Goal: Information Seeking & Learning: Find specific fact

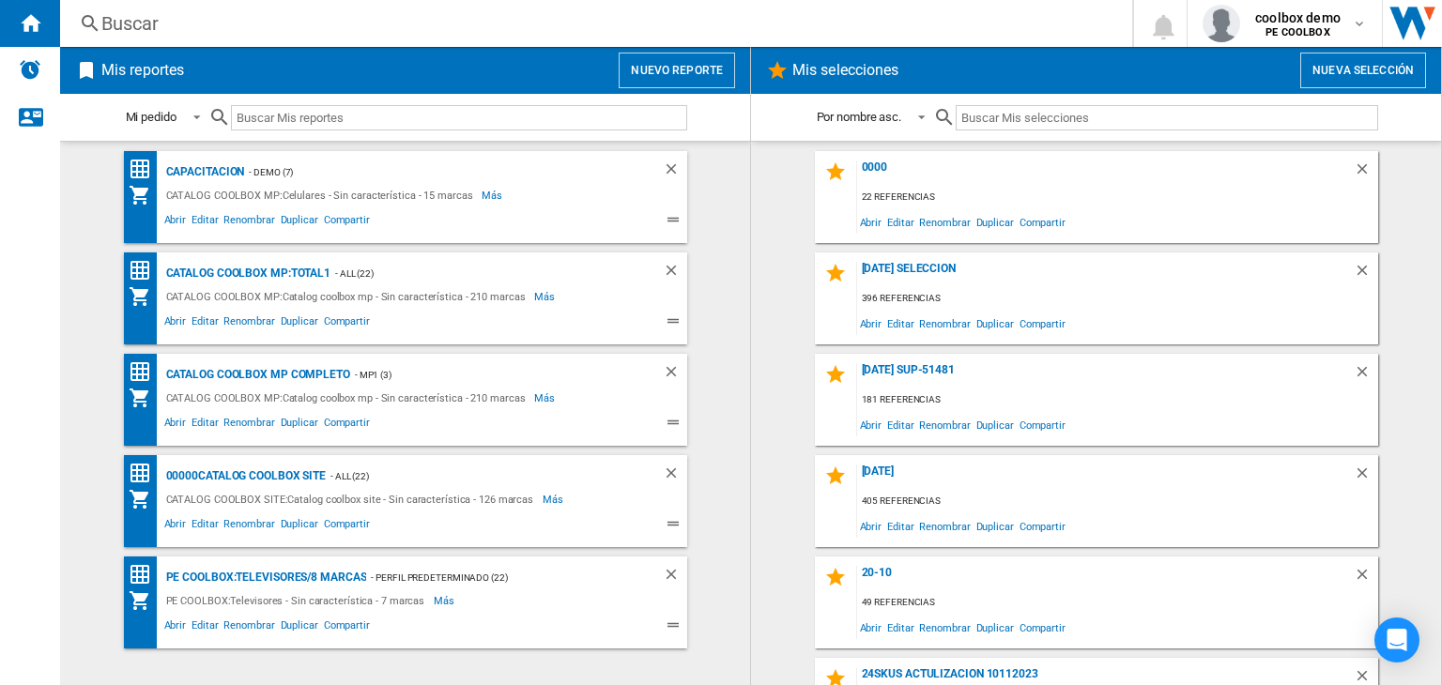
click at [638, 22] on div "Buscar" at bounding box center [592, 23] width 982 height 26
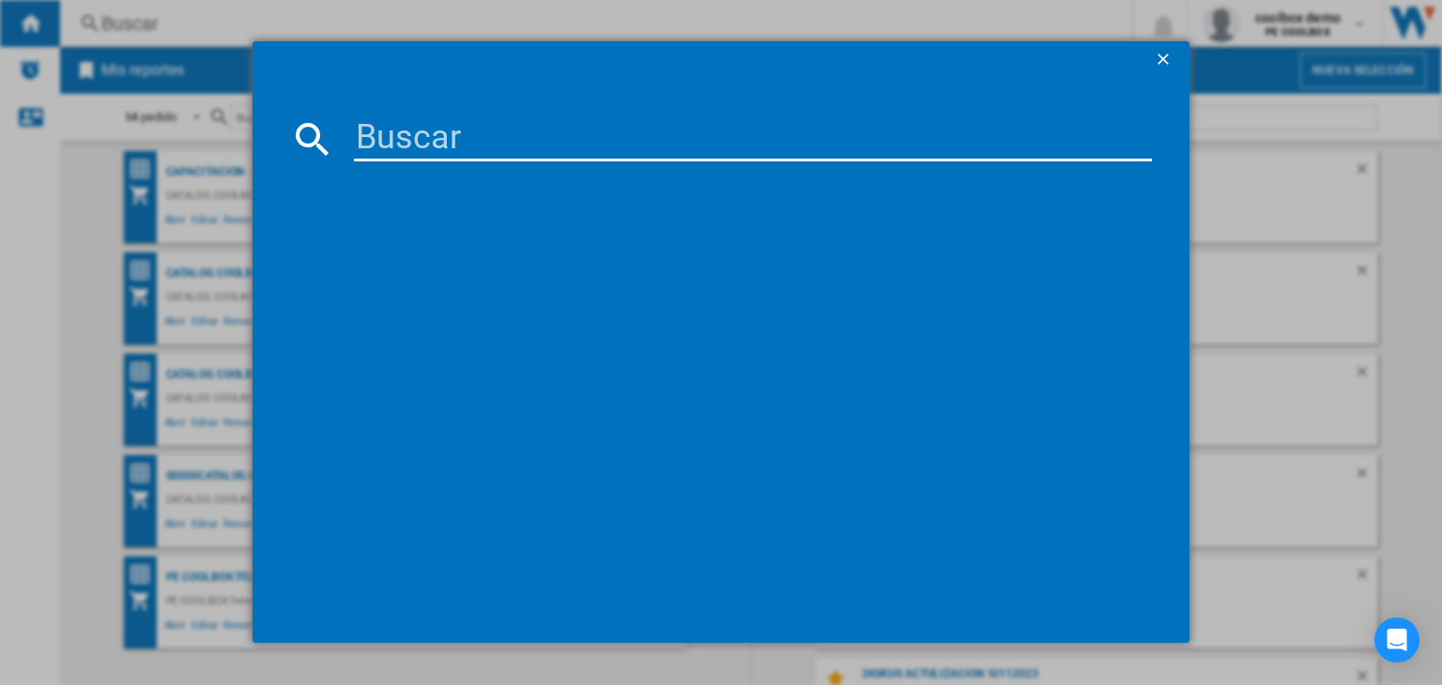
click at [725, 162] on md-dialog-content at bounding box center [720, 361] width 937 height 565
click at [729, 147] on input at bounding box center [753, 138] width 798 height 45
paste input "EPSON L8160 WHITE"
type input "EPSON L8160 WHITE"
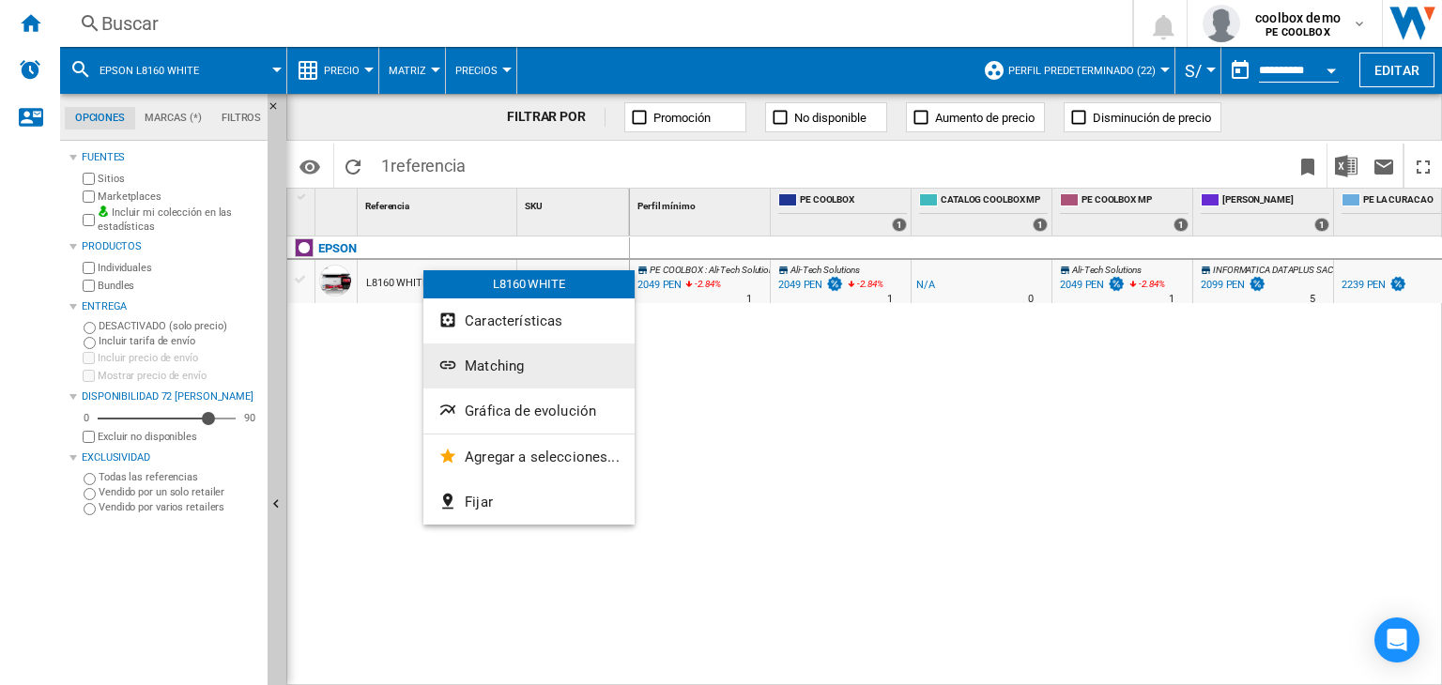
click at [499, 361] on span "Matching" at bounding box center [494, 366] width 59 height 17
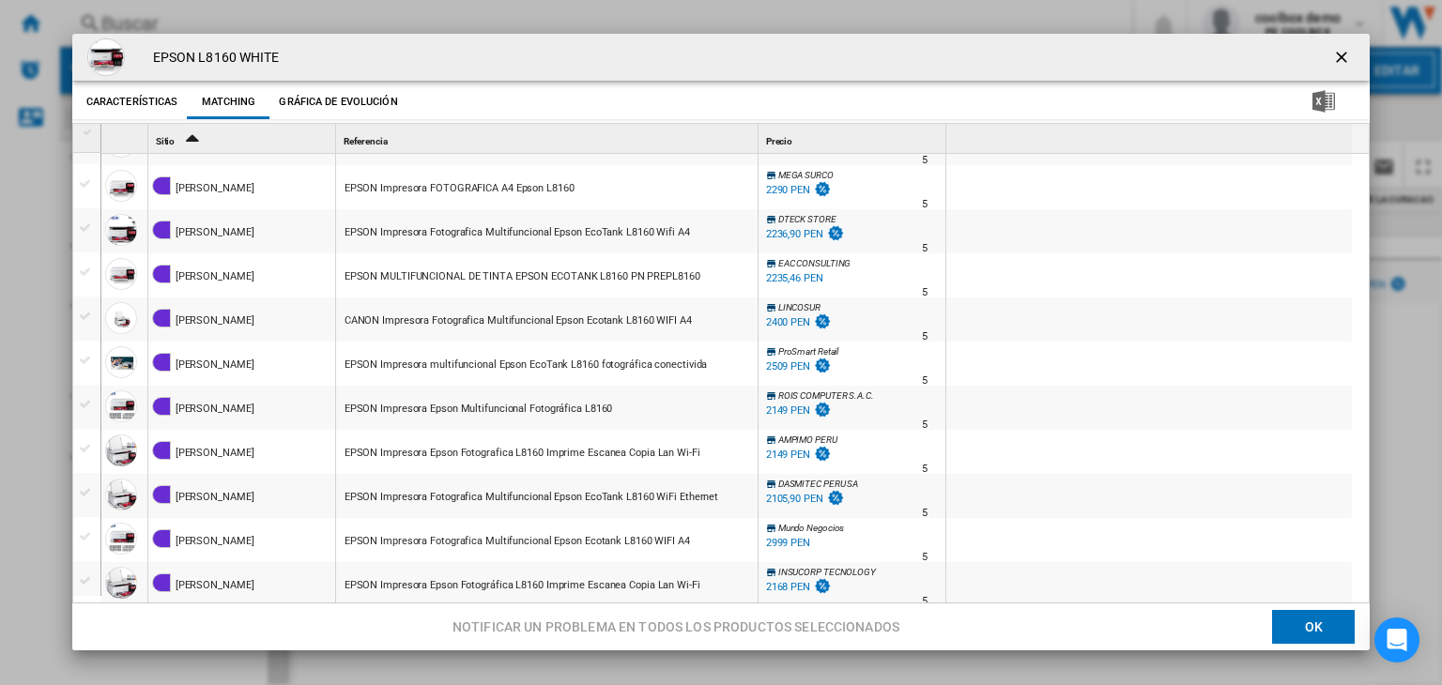
scroll to position [1457, 0]
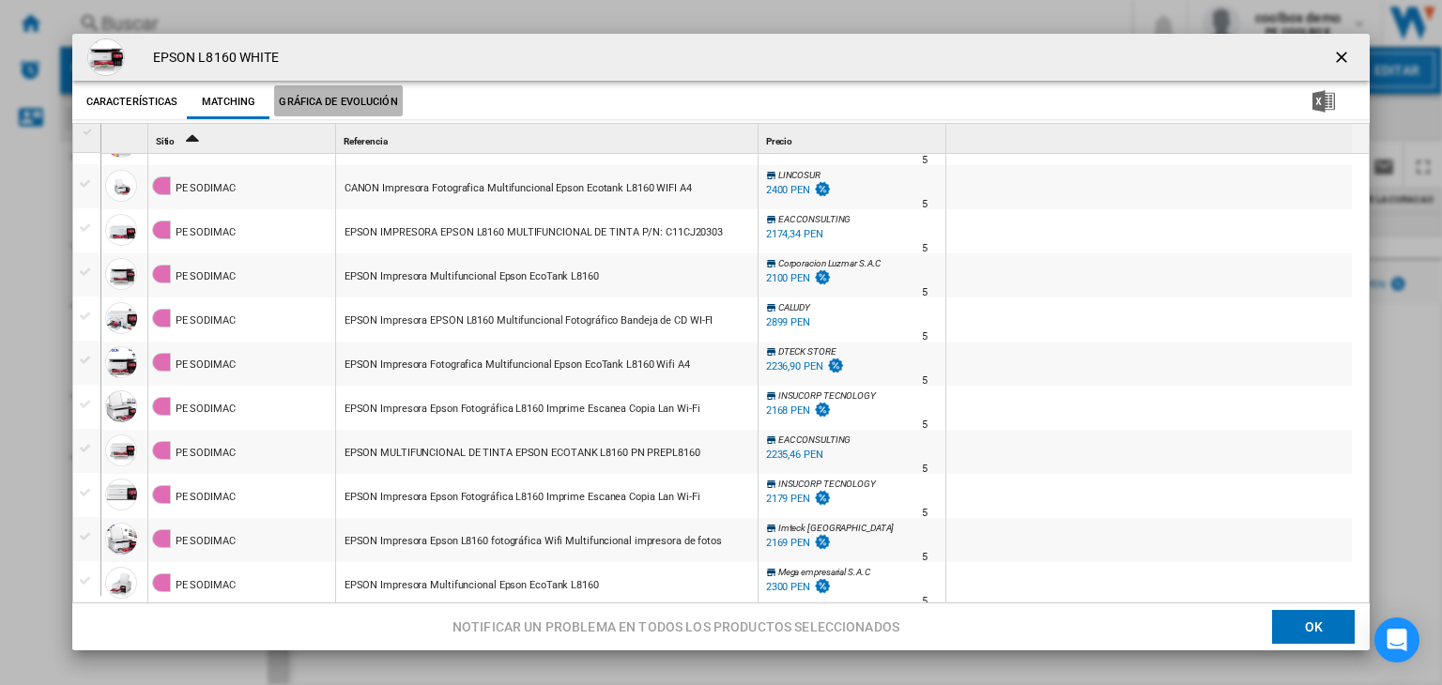
click at [338, 112] on button "Gráfica de evolución" at bounding box center [338, 102] width 128 height 34
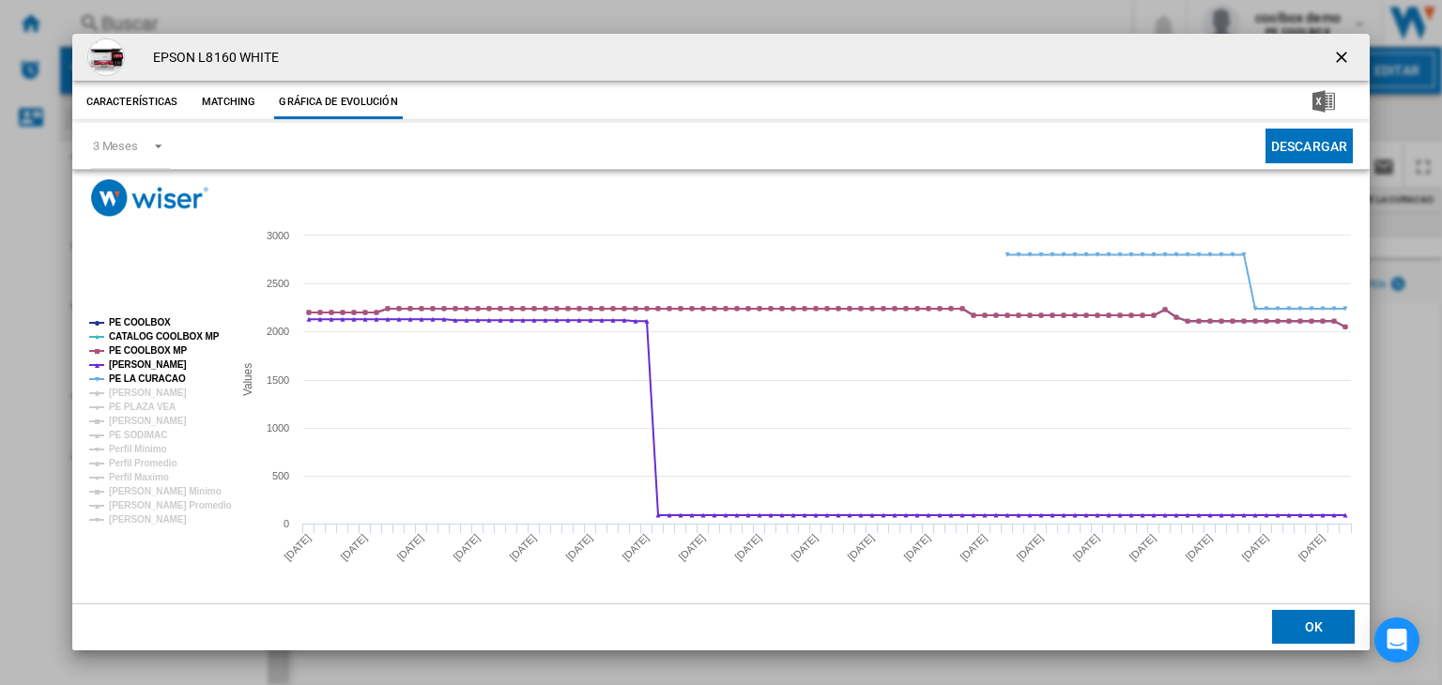
click at [194, 97] on button "Matching" at bounding box center [228, 102] width 83 height 34
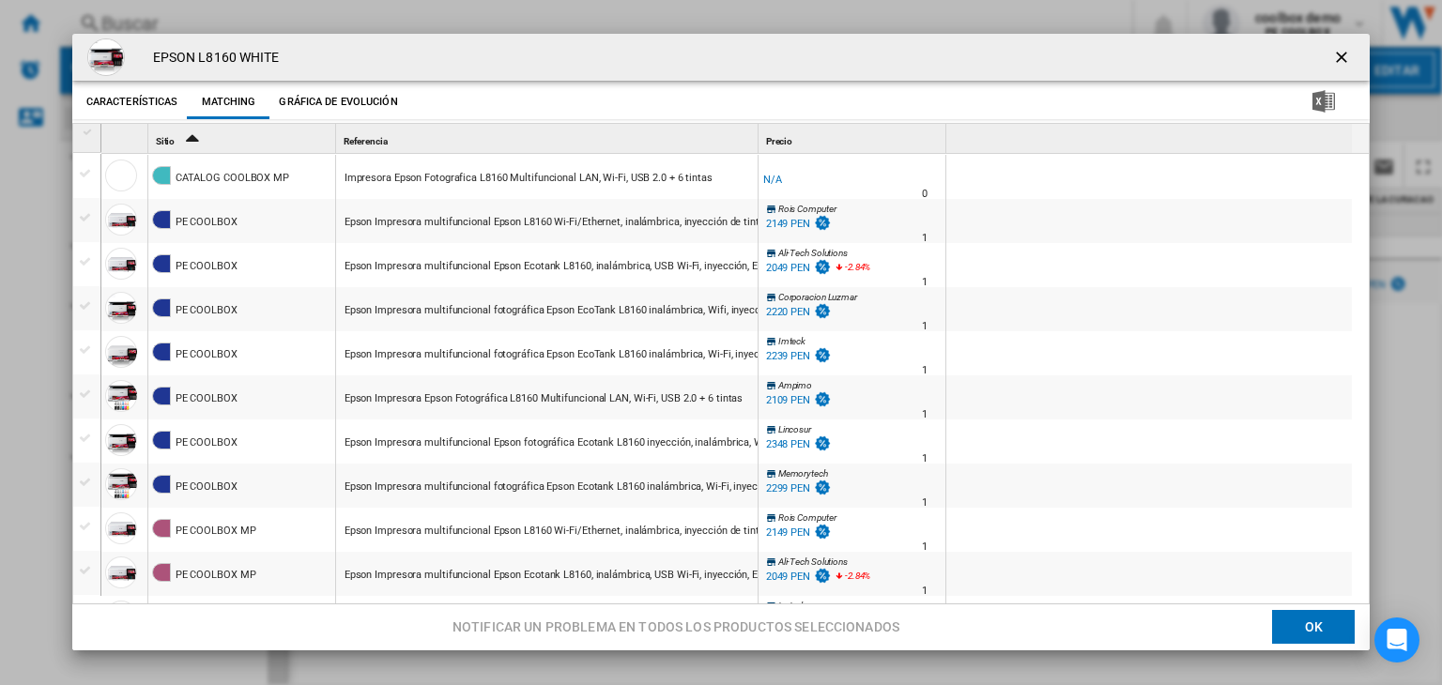
click at [340, 85] on button "Gráfica de evolución" at bounding box center [338, 102] width 128 height 34
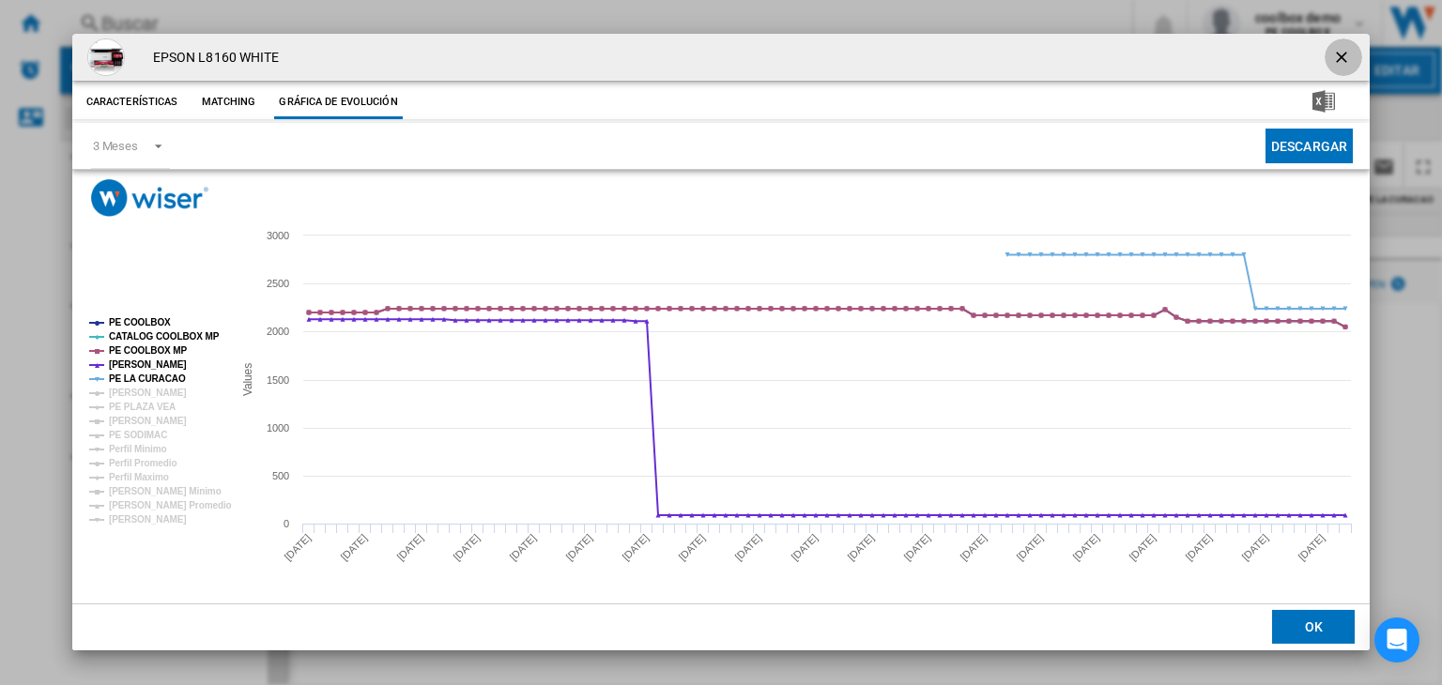
click at [1340, 57] on ng-md-icon "getI18NText('BUTTONS.CLOSE_DIALOG')" at bounding box center [1343, 59] width 23 height 23
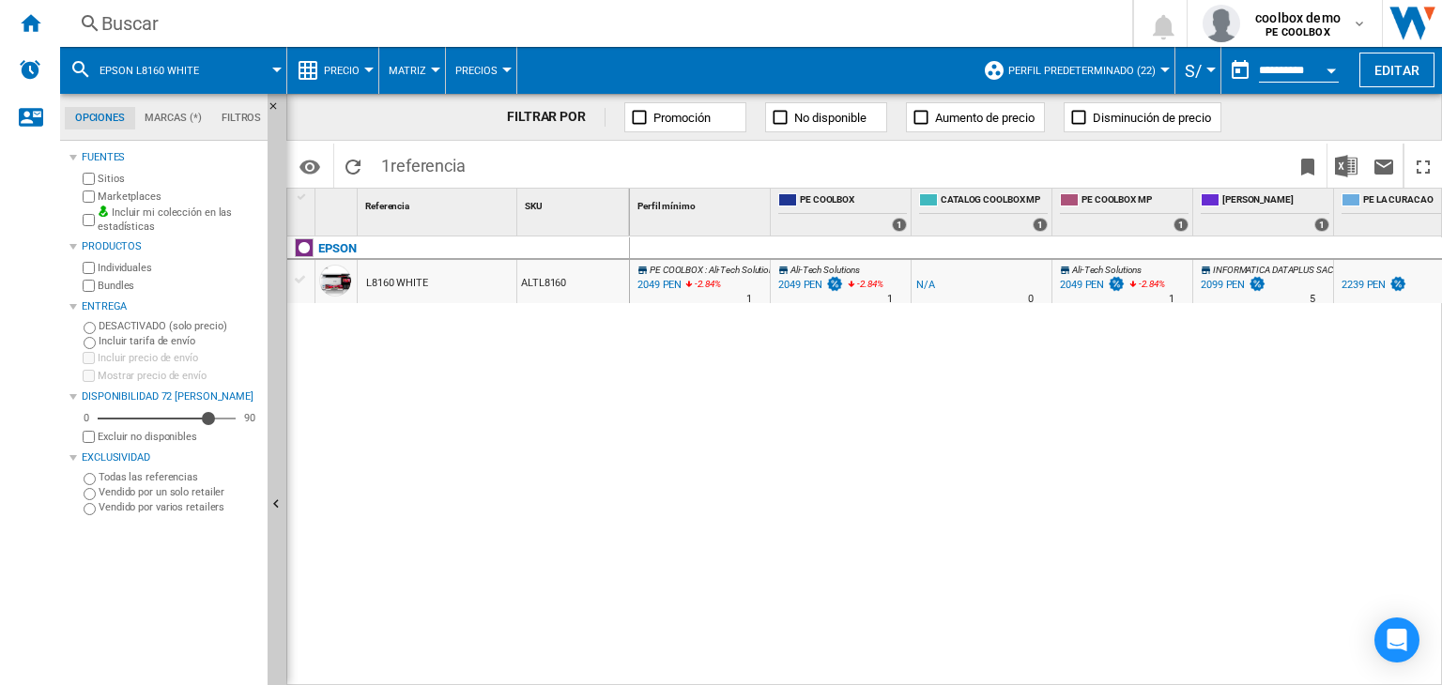
drag, startPoint x: 802, startPoint y: 673, endPoint x: 875, endPoint y: 673, distance: 73.2
click at [875, 673] on div "PE COOLBOX : Ali-Tech Solutions 0.0 % 2049 PEN -2.84 % N/A 1 PE COOLBOX : Ali-T…" at bounding box center [1036, 462] width 813 height 451
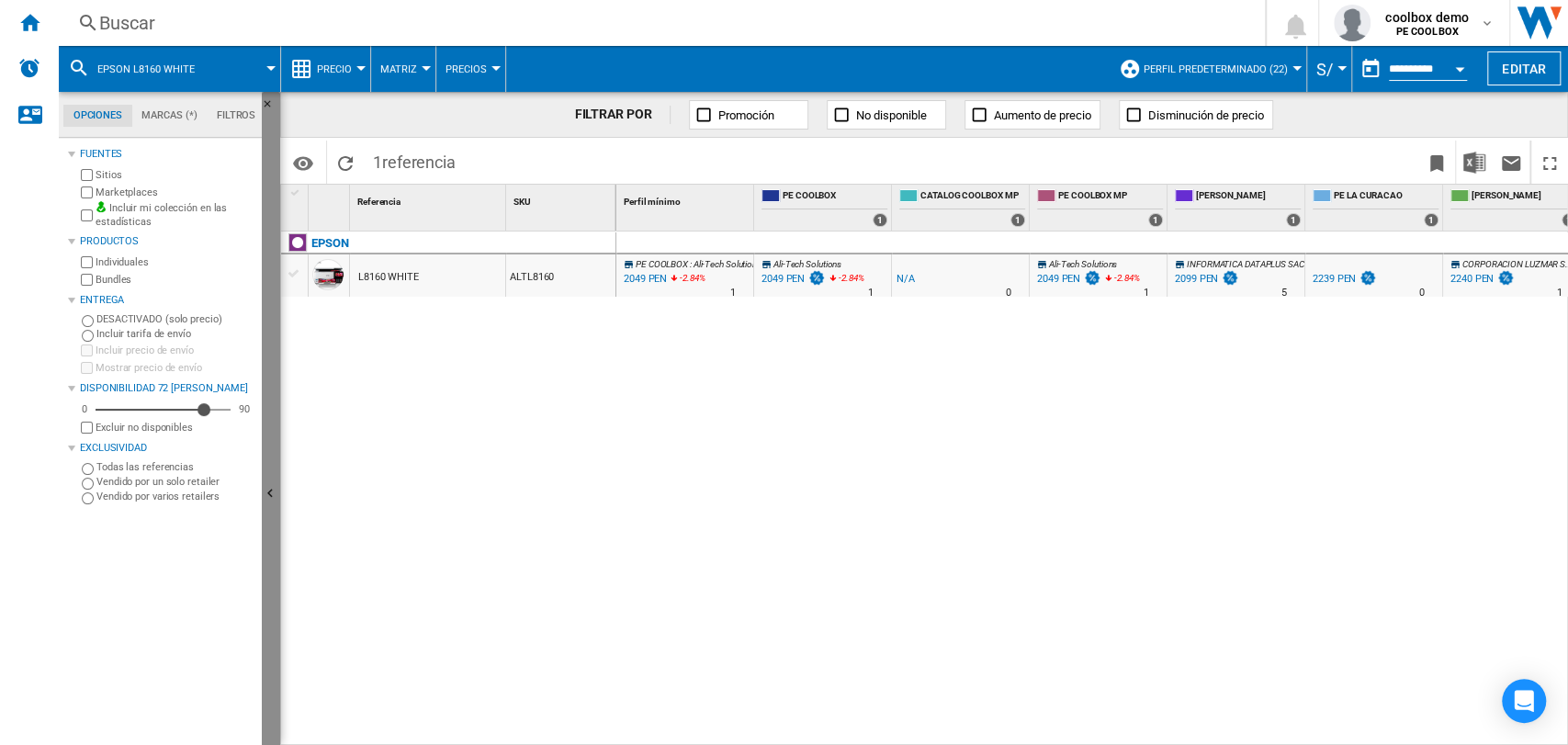
click at [273, 272] on button "Ocultar" at bounding box center [271, 494] width 19 height 806
